Goal: Navigation & Orientation: Find specific page/section

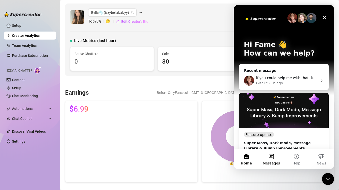
click at [280, 163] on button "Messages" at bounding box center [271, 159] width 25 height 20
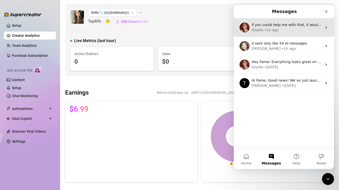
click at [281, 32] on div "Giselle • 1h ago" at bounding box center [286, 30] width 71 height 5
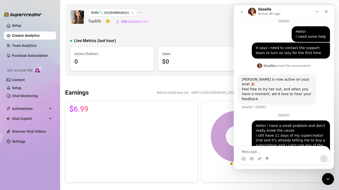
scroll to position [200, 0]
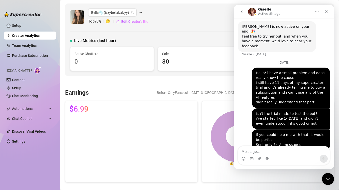
click at [242, 13] on icon "go back" at bounding box center [242, 12] width 4 height 4
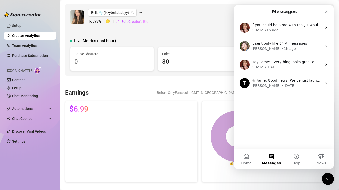
scroll to position [0, 0]
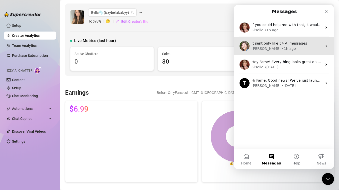
click at [282, 49] on div "• 1h ago" at bounding box center [289, 48] width 14 height 5
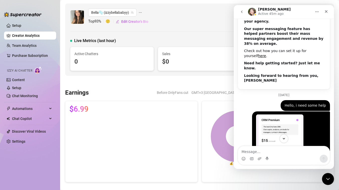
scroll to position [169, 0]
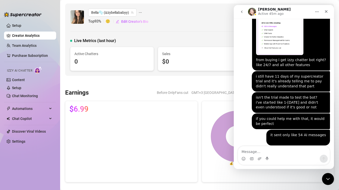
click at [243, 12] on icon "go back" at bounding box center [242, 12] width 4 height 4
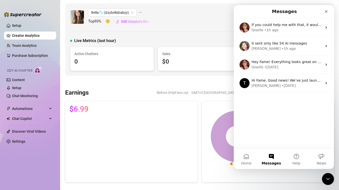
scroll to position [0, 0]
click at [295, 151] on button "Help" at bounding box center [296, 159] width 25 height 20
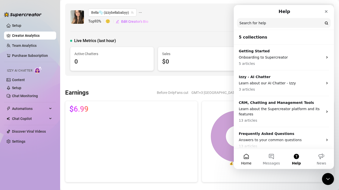
click at [250, 162] on span "Home" at bounding box center [246, 164] width 10 height 4
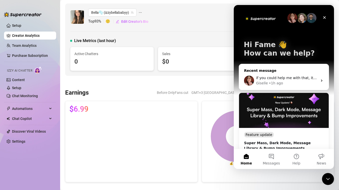
scroll to position [93, 0]
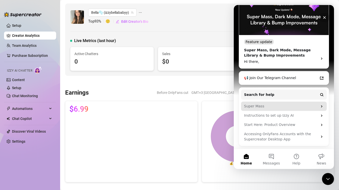
click at [286, 102] on div "Super Mass" at bounding box center [284, 106] width 86 height 9
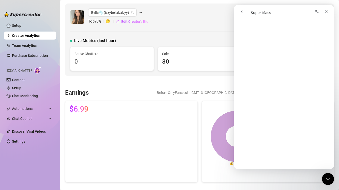
scroll to position [270, 0]
click at [328, 11] on div "Close" at bounding box center [326, 11] width 9 height 9
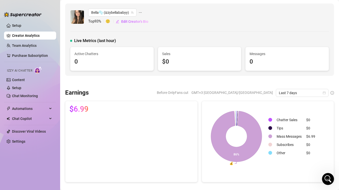
scroll to position [0, 0]
